Goal: Information Seeking & Learning: Learn about a topic

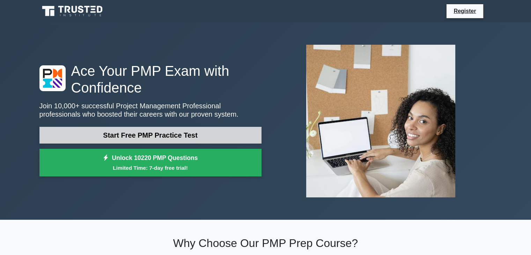
click at [145, 131] on link "Start Free PMP Practice Test" at bounding box center [150, 135] width 222 height 17
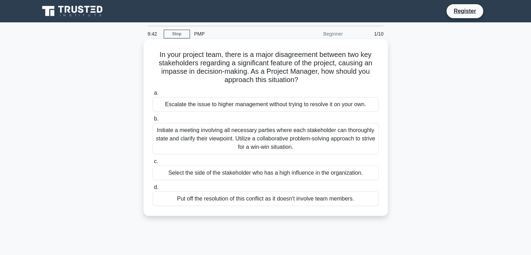
click at [226, 141] on div "Initiate a meeting involving all necessary parties where each stakeholder can t…" at bounding box center [265, 138] width 226 height 31
click at [152, 121] on input "b. Initiate a meeting involving all necessary parties where each stakeholder ca…" at bounding box center [152, 118] width 0 height 5
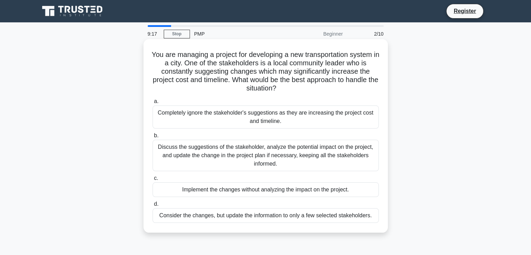
click at [229, 148] on div "Discuss the suggestions of the stakeholder, analyze the potential impact on the…" at bounding box center [265, 155] width 226 height 31
click at [152, 138] on input "b. Discuss the suggestions of the stakeholder, analyze the potential impact on …" at bounding box center [152, 135] width 0 height 5
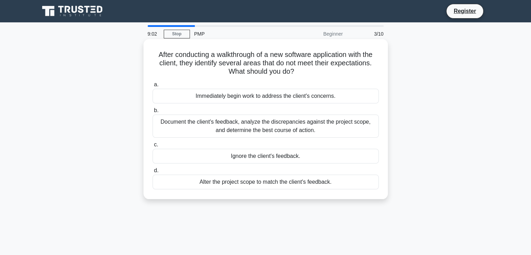
click at [235, 127] on div "Document the client's feedback, analyze the discrepancies against the project s…" at bounding box center [265, 125] width 226 height 23
click at [152, 113] on input "b. Document the client's feedback, analyze the discrepancies against the projec…" at bounding box center [152, 110] width 0 height 5
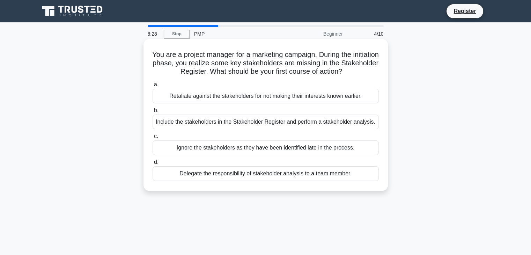
click at [234, 125] on div "Include the stakeholders in the Stakeholder Register and perform a stakeholder …" at bounding box center [265, 121] width 226 height 15
click at [152, 113] on input "b. Include the stakeholders in the Stakeholder Register and perform a stakehold…" at bounding box center [152, 110] width 0 height 5
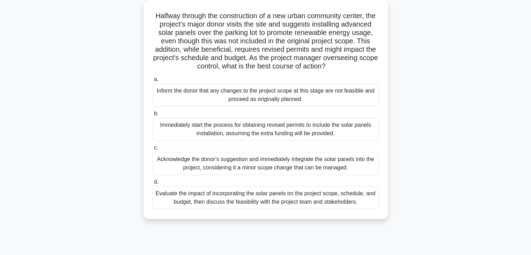
scroll to position [42, 0]
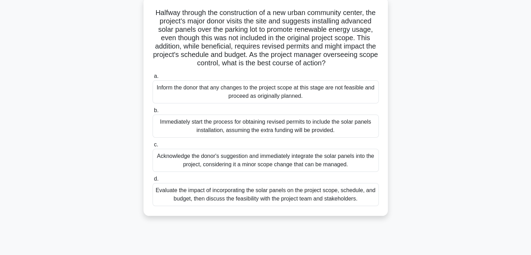
click at [252, 203] on div "Evaluate the impact of incorporating the solar panels on the project scope, sch…" at bounding box center [265, 194] width 226 height 23
click at [152, 181] on input "d. Evaluate the impact of incorporating the solar panels on the project scope, …" at bounding box center [152, 178] width 0 height 5
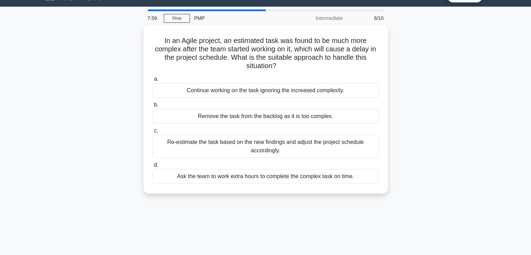
scroll to position [0, 0]
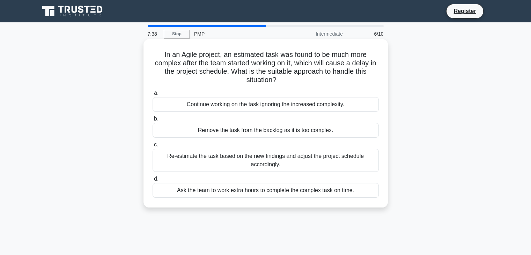
click at [264, 159] on div "Re-estimate the task based on the new findings and adjust the project schedule …" at bounding box center [265, 160] width 226 height 23
click at [152, 147] on input "c. Re-estimate the task based on the new findings and adjust the project schedu…" at bounding box center [152, 144] width 0 height 5
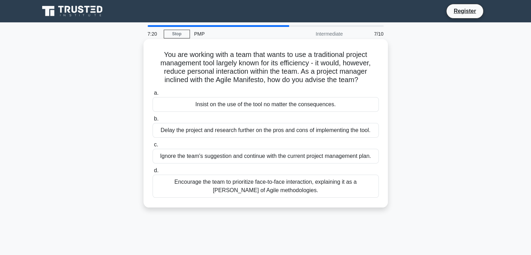
click at [265, 190] on div "Encourage the team to prioritize face-to-face interaction, explaining it as a […" at bounding box center [265, 185] width 226 height 23
click at [152, 173] on input "d. Encourage the team to prioritize face-to-face interaction, explaining it as …" at bounding box center [152, 170] width 0 height 5
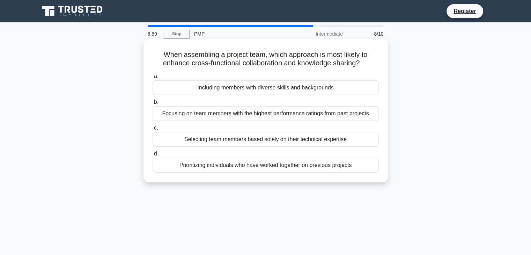
click at [264, 162] on div "Prioritizing individuals who have worked together on previous projects" at bounding box center [265, 165] width 226 height 15
click at [152, 156] on input "d. Prioritizing individuals who have worked together on previous projects" at bounding box center [152, 153] width 0 height 5
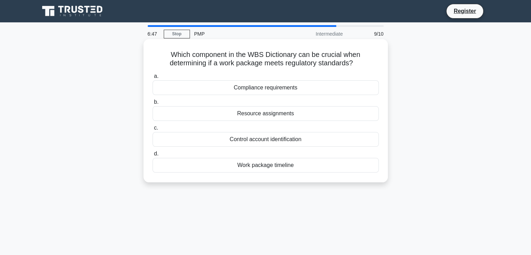
click at [274, 116] on div "Resource assignments" at bounding box center [265, 113] width 226 height 15
click at [152, 104] on input "b. Resource assignments" at bounding box center [152, 102] width 0 height 5
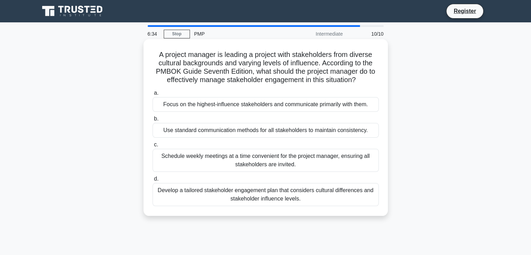
click at [256, 129] on div "Use standard communication methods for all stakeholders to maintain consistency." at bounding box center [265, 130] width 226 height 15
click at [152, 121] on input "b. Use standard communication methods for all stakeholders to maintain consiste…" at bounding box center [152, 118] width 0 height 5
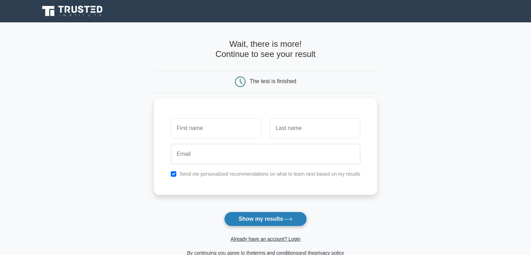
click at [265, 219] on button "Show my results" at bounding box center [265, 218] width 82 height 15
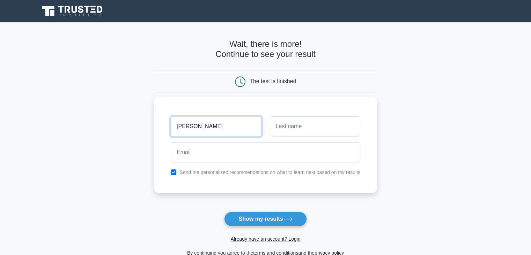
type input "vipin"
click at [297, 128] on input "text" at bounding box center [315, 126] width 90 height 20
type input "kv"
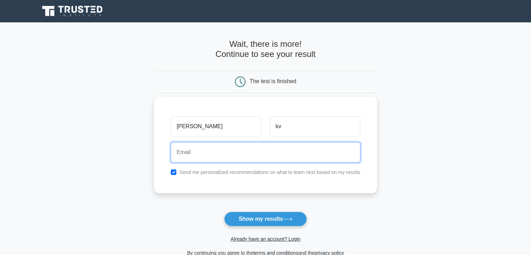
click at [244, 152] on input "email" at bounding box center [265, 152] width 189 height 20
type input "11.vipin@gmail.com"
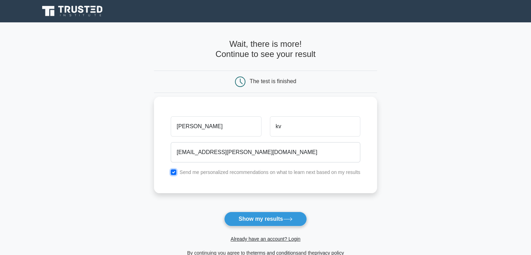
click at [174, 171] on input "checkbox" at bounding box center [174, 172] width 6 height 6
checkbox input "false"
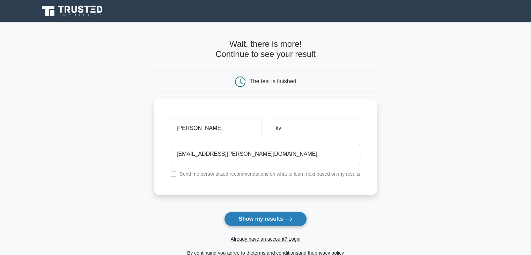
click at [272, 219] on button "Show my results" at bounding box center [265, 218] width 82 height 15
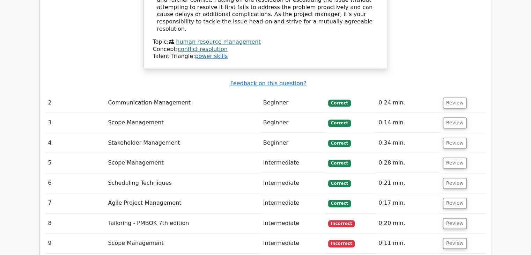
scroll to position [939, 0]
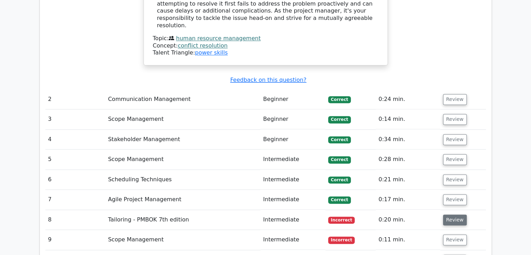
click at [453, 214] on button "Review" at bounding box center [455, 219] width 24 height 11
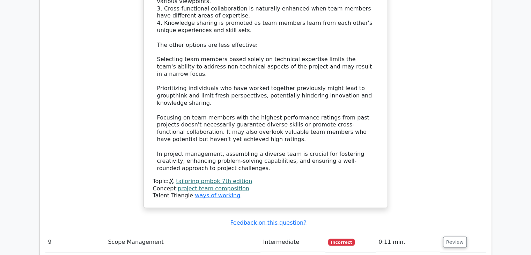
scroll to position [1401, 0]
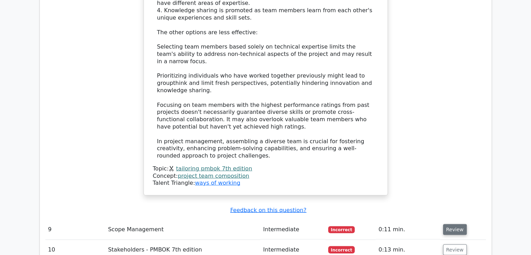
click at [453, 224] on button "Review" at bounding box center [455, 229] width 24 height 11
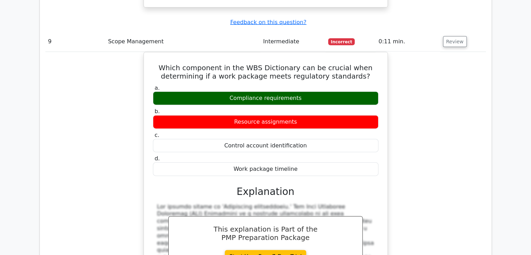
scroll to position [1585, 0]
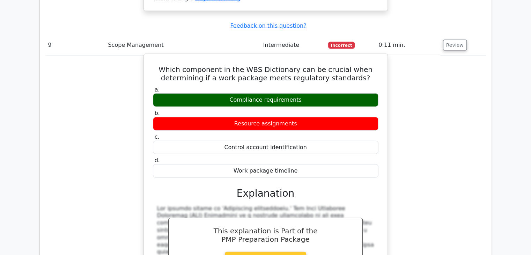
click at [282, 251] on link "Start Your Free 7-Day Trial" at bounding box center [266, 257] width 82 height 13
